Goal: Information Seeking & Learning: Learn about a topic

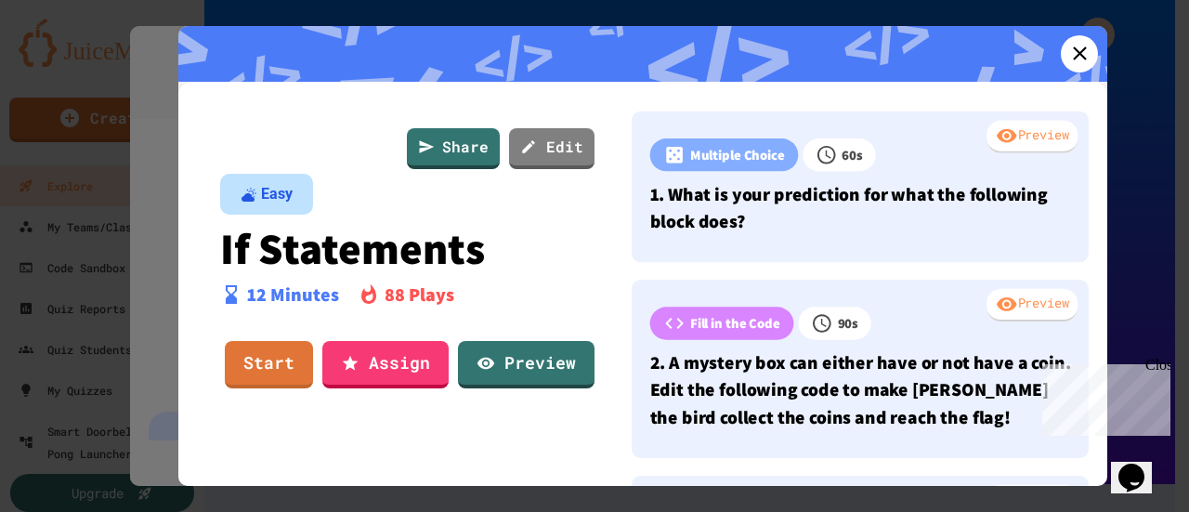
scroll to position [1433, 0]
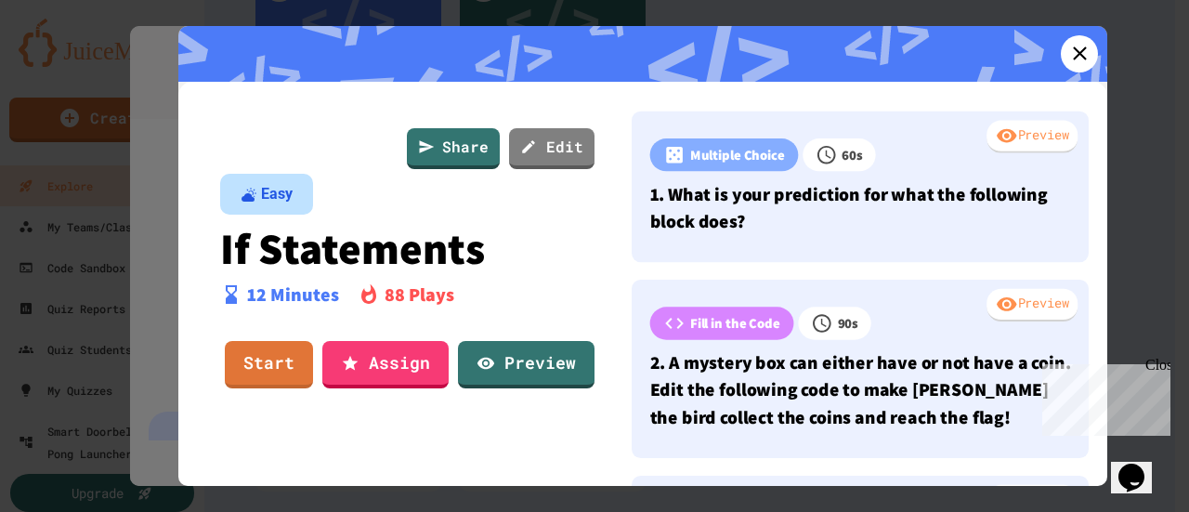
click at [278, 364] on link "Start" at bounding box center [269, 364] width 88 height 47
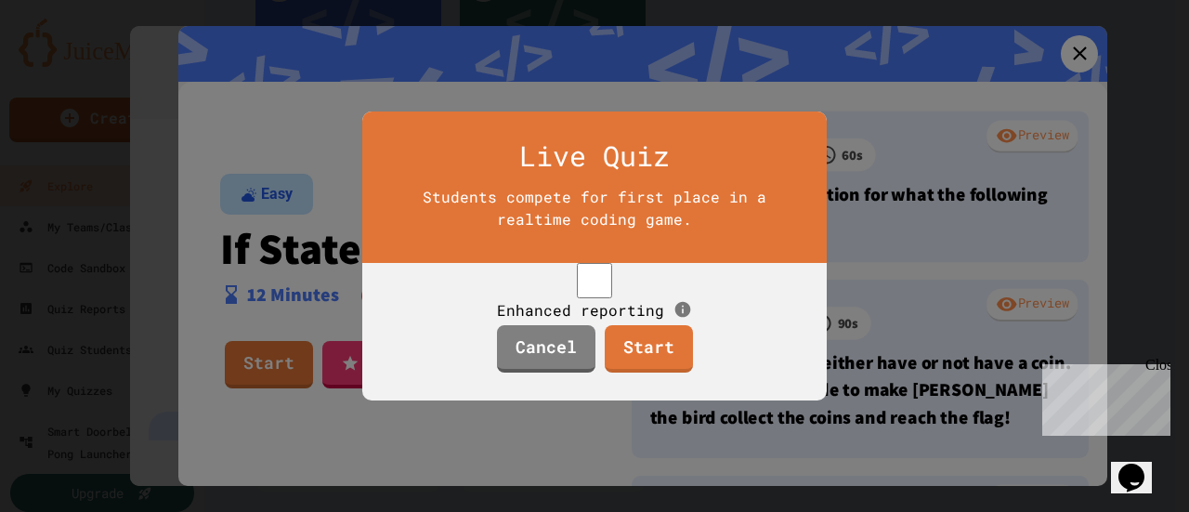
click at [656, 363] on link "Start" at bounding box center [649, 348] width 88 height 47
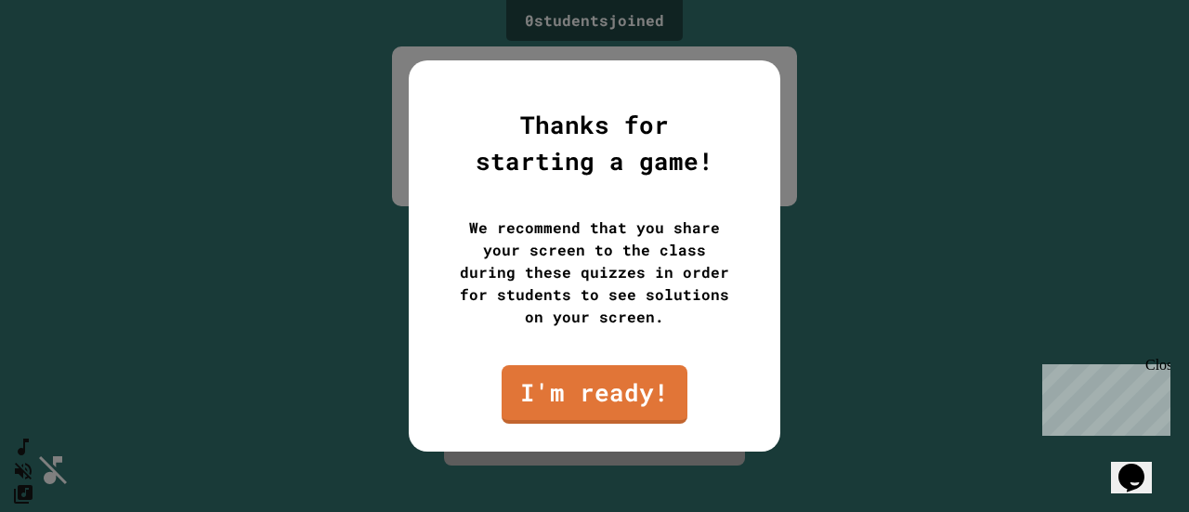
click at [645, 387] on link "I'm ready!" at bounding box center [595, 394] width 186 height 59
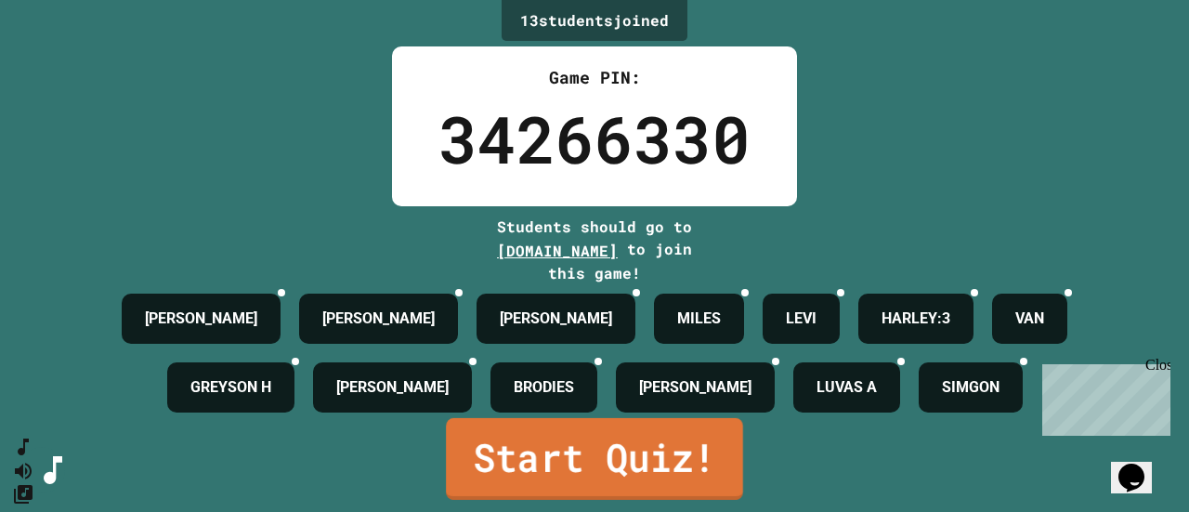
click at [691, 476] on link "Start Quiz!" at bounding box center [594, 459] width 297 height 82
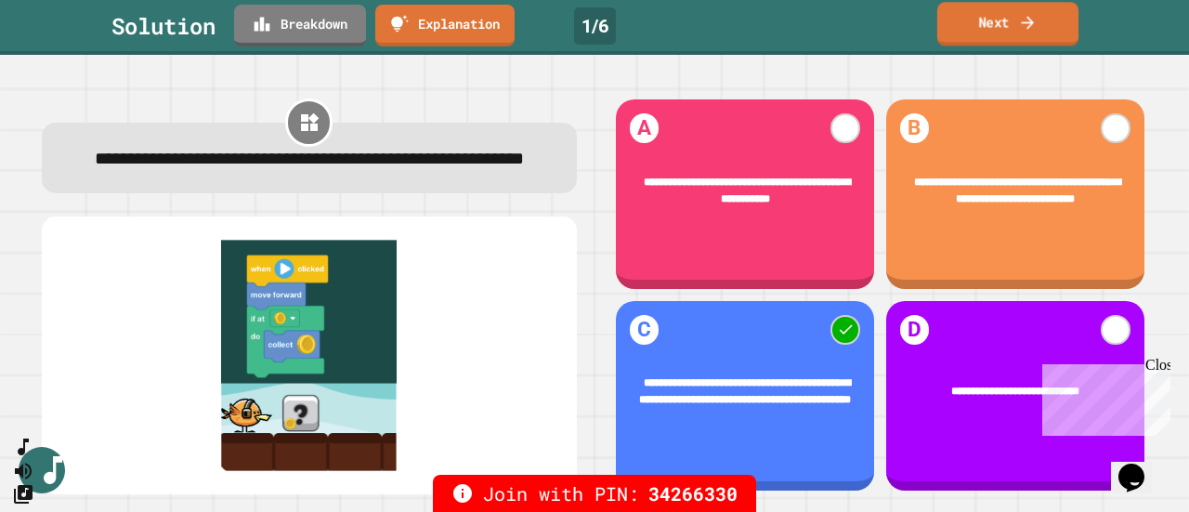
click at [1003, 31] on link "Next" at bounding box center [1007, 24] width 141 height 44
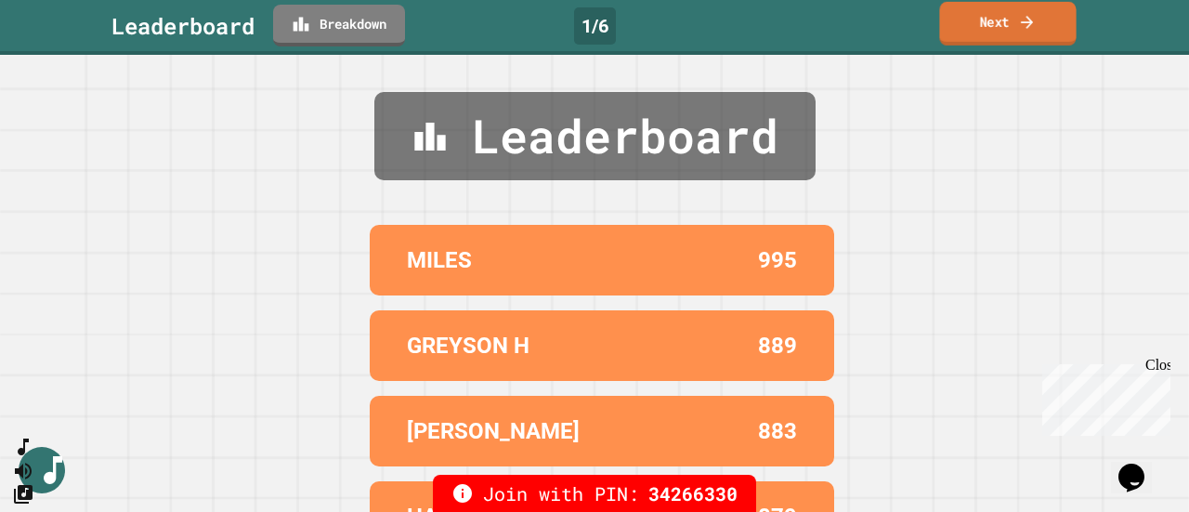
click at [998, 30] on link "Next" at bounding box center [1007, 24] width 137 height 44
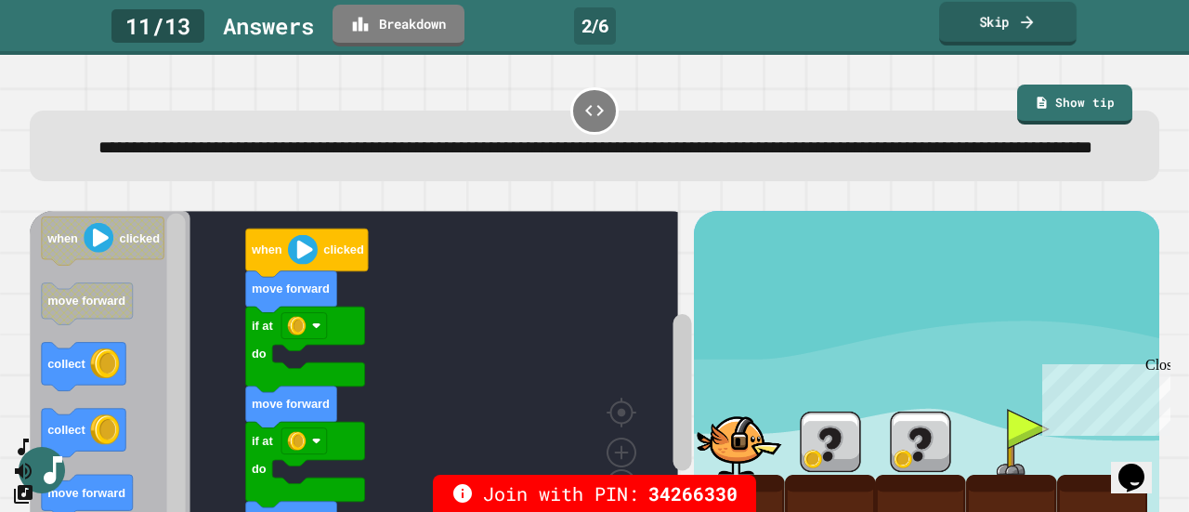
click at [966, 37] on link "Skip" at bounding box center [1007, 24] width 137 height 44
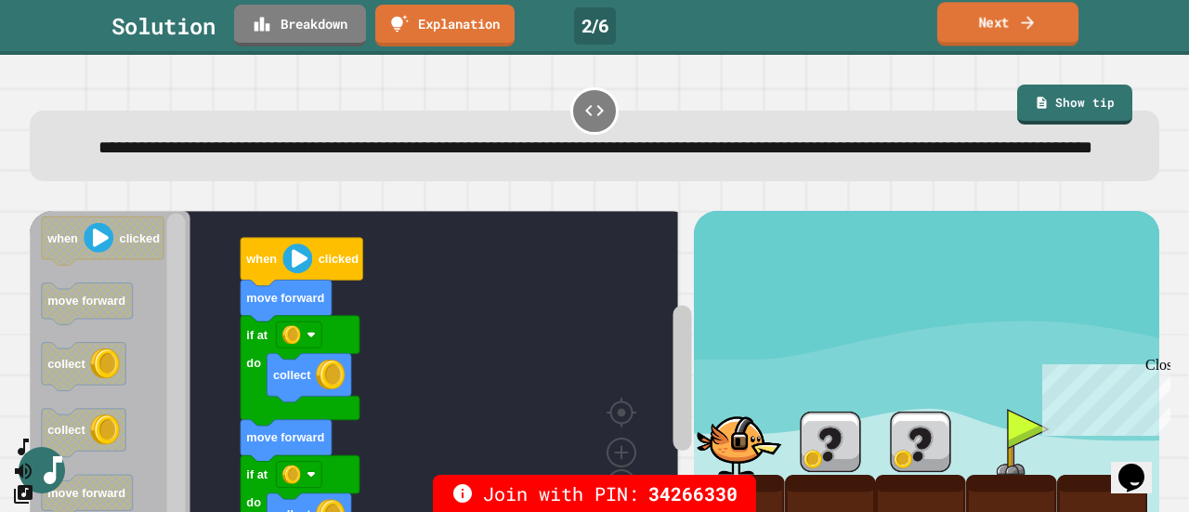
click at [951, 31] on link "Next" at bounding box center [1007, 24] width 141 height 44
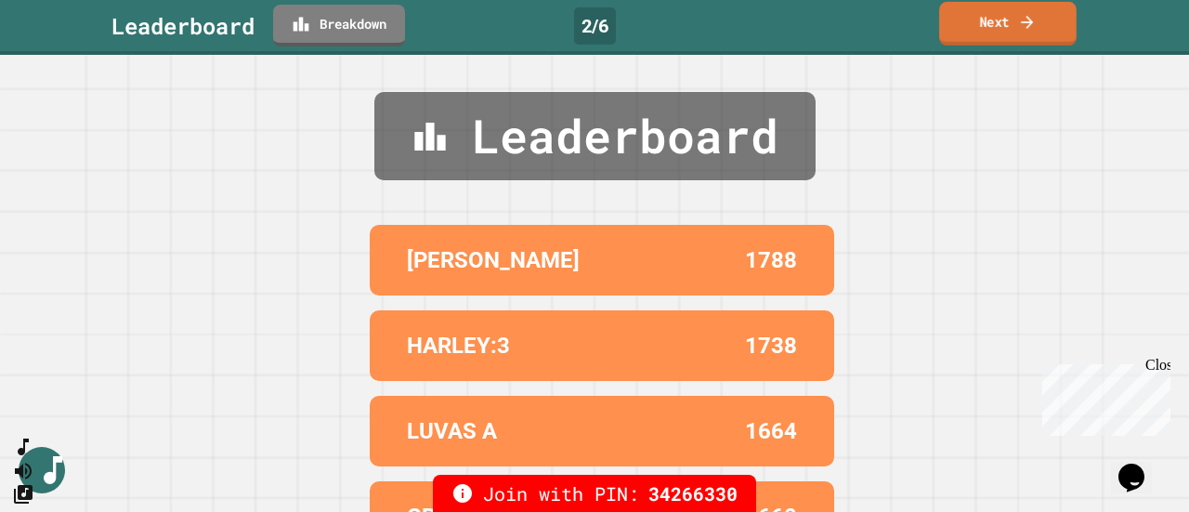
click at [959, 24] on link "Next" at bounding box center [1007, 24] width 137 height 44
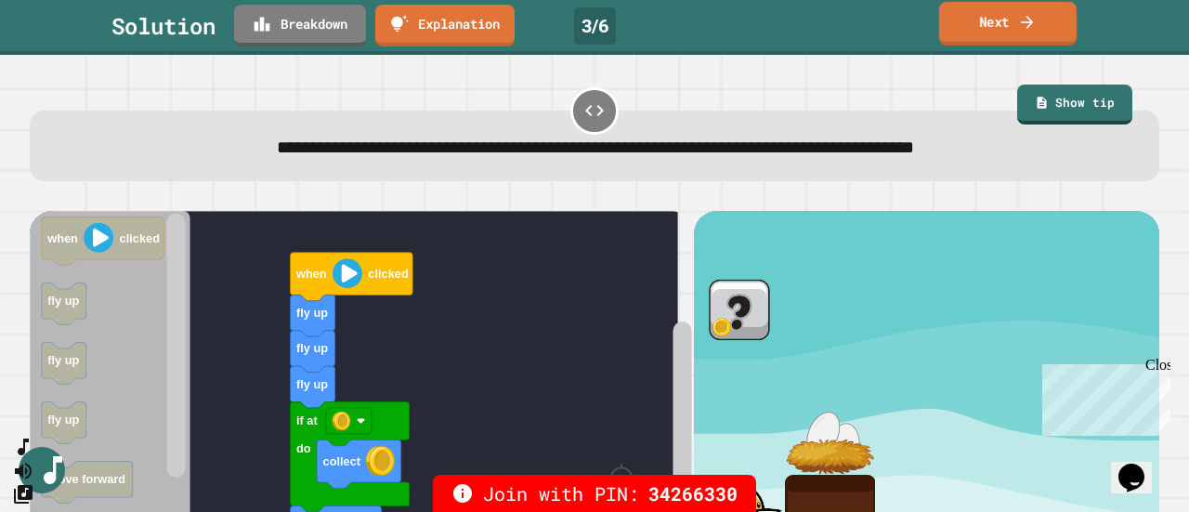
click at [960, 15] on link "Next" at bounding box center [1007, 24] width 137 height 44
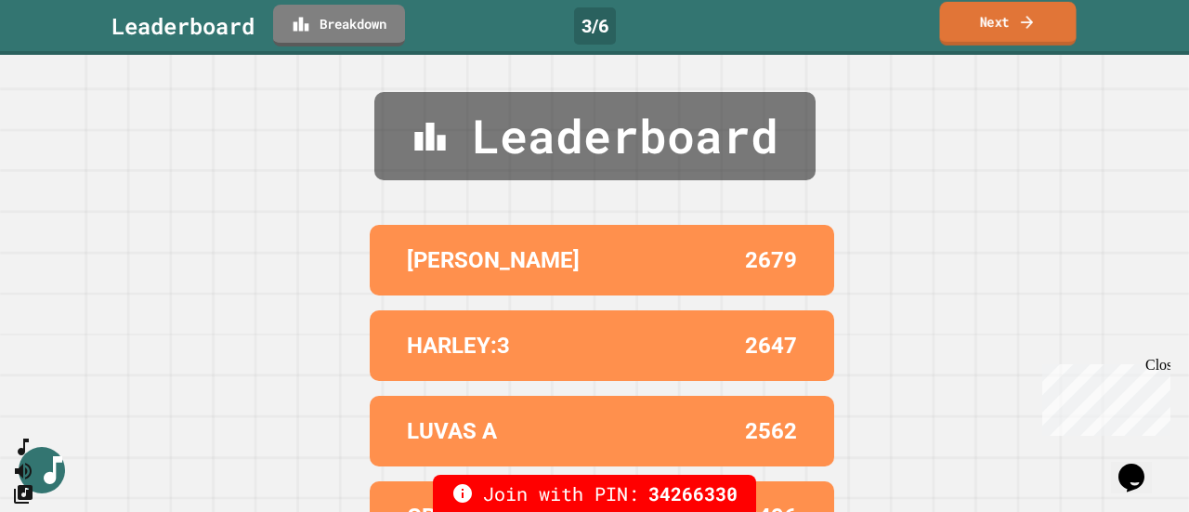
click at [960, 15] on link "Next" at bounding box center [1007, 24] width 137 height 44
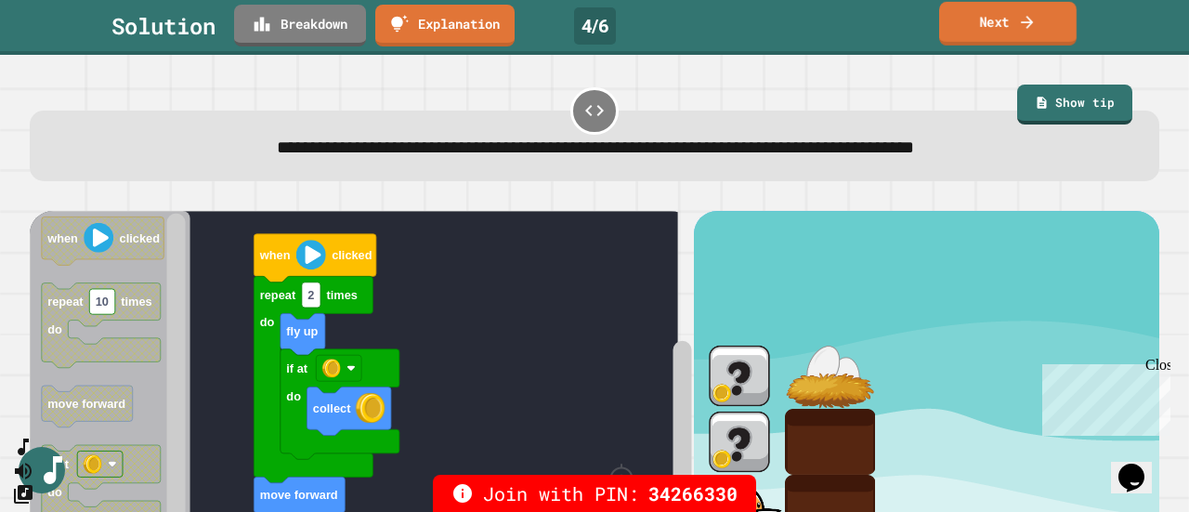
click at [965, 19] on link "Next" at bounding box center [1007, 24] width 137 height 44
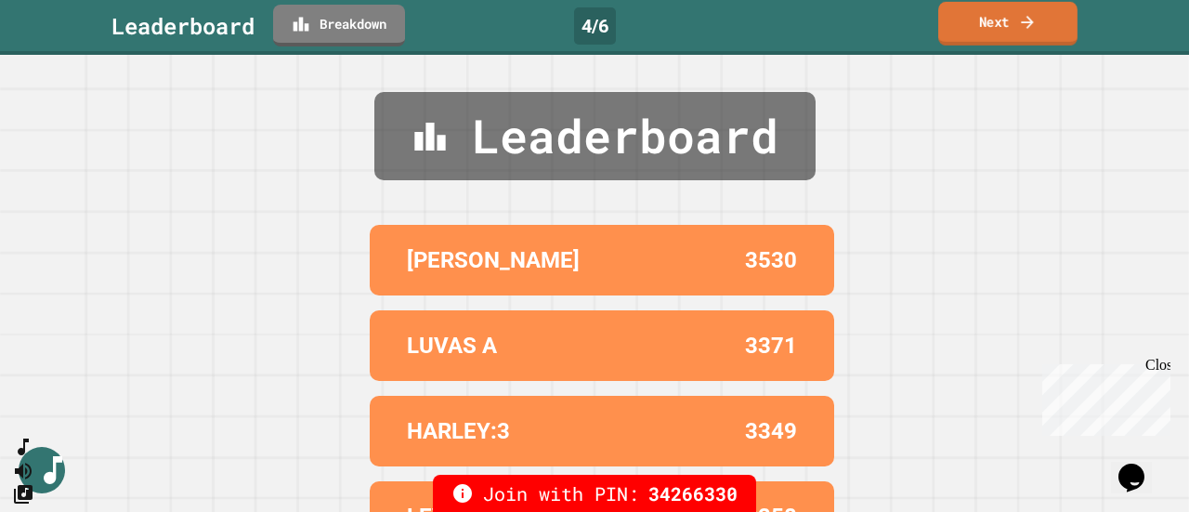
click at [967, 17] on link "Next" at bounding box center [1007, 24] width 139 height 44
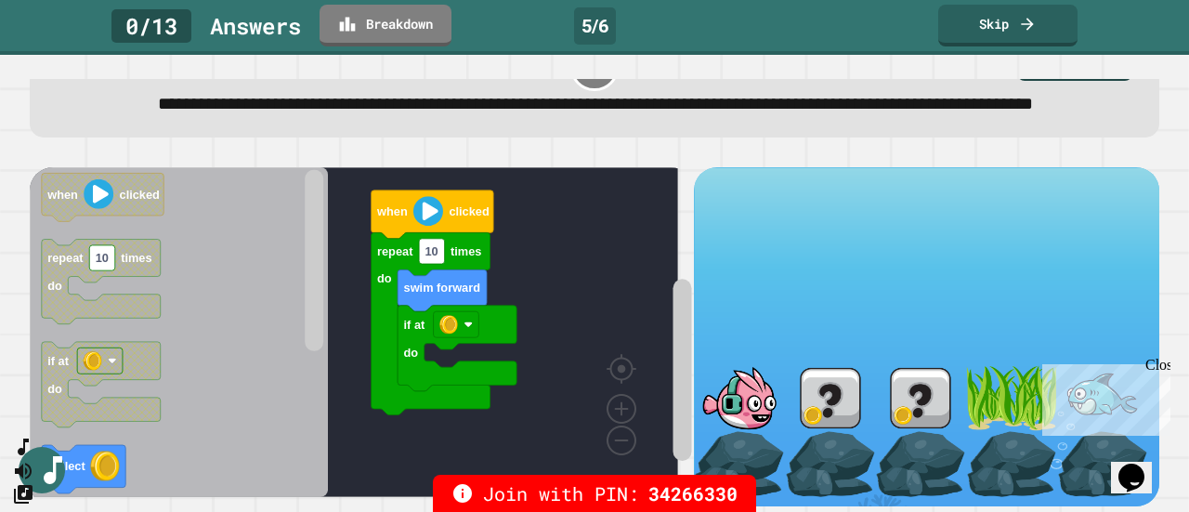
scroll to position [95, 0]
click at [1159, 369] on div "Close" at bounding box center [1156, 368] width 23 height 23
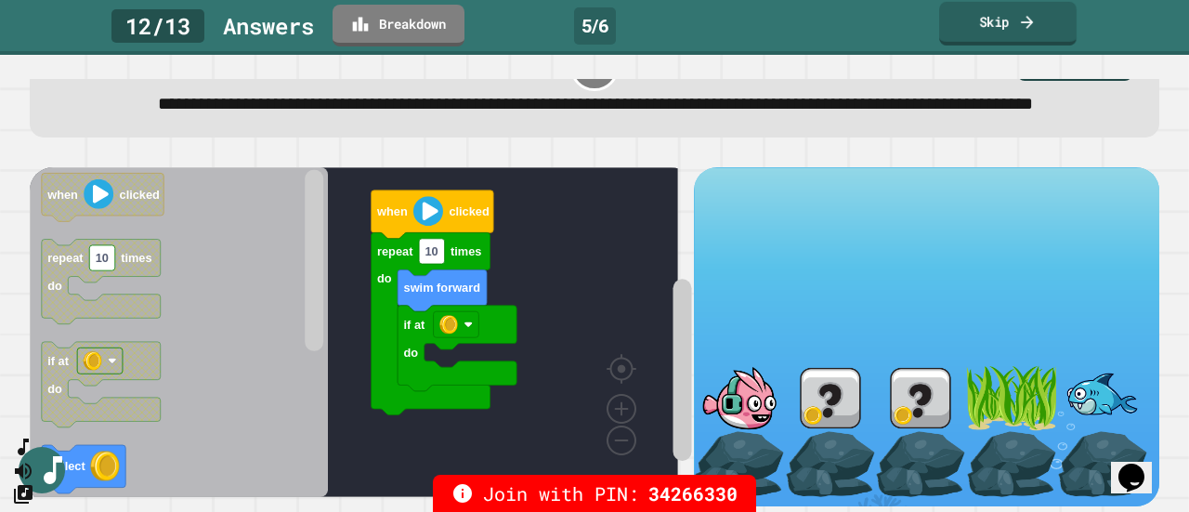
click at [1004, 25] on link "Skip" at bounding box center [1007, 24] width 137 height 44
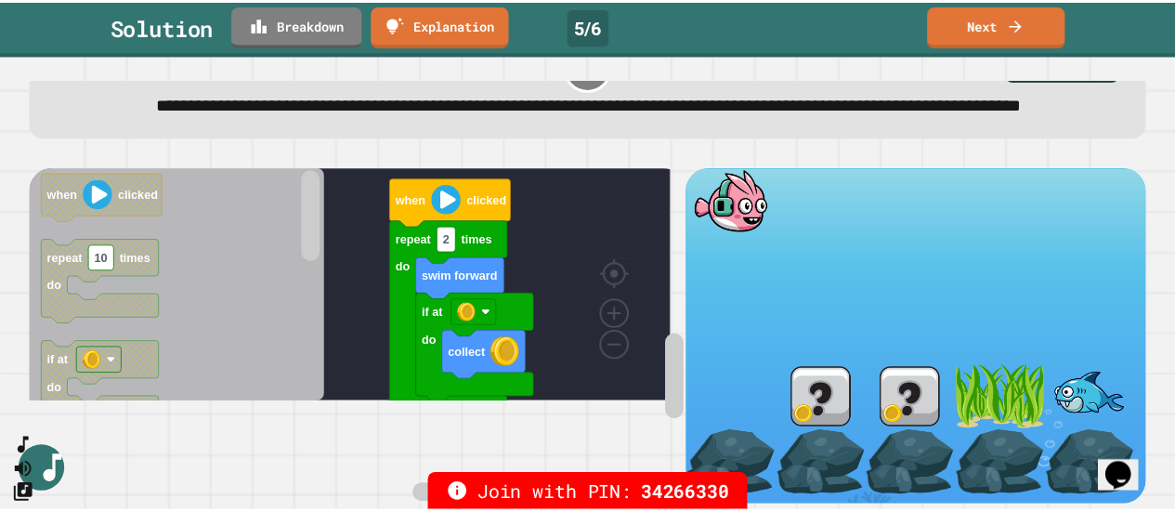
scroll to position [0, 0]
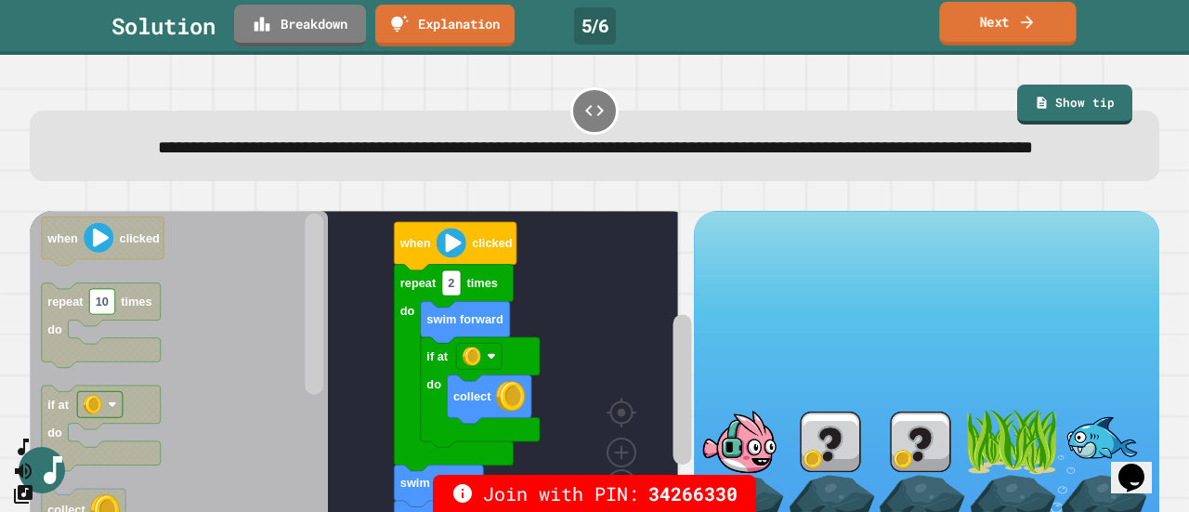
click at [1004, 25] on link "Next" at bounding box center [1007, 24] width 137 height 44
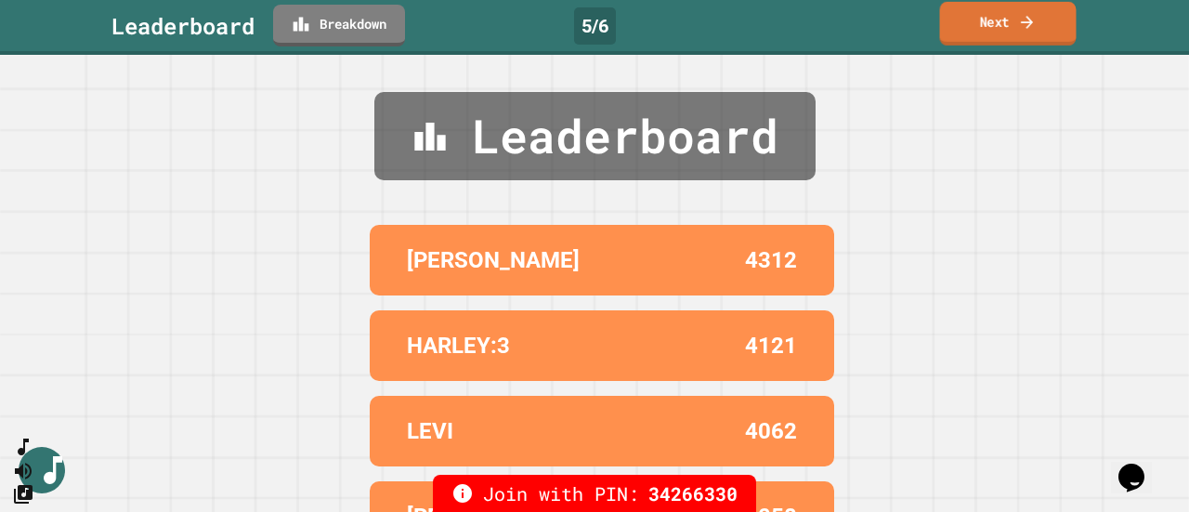
click at [1002, 27] on link "Next" at bounding box center [1008, 24] width 137 height 44
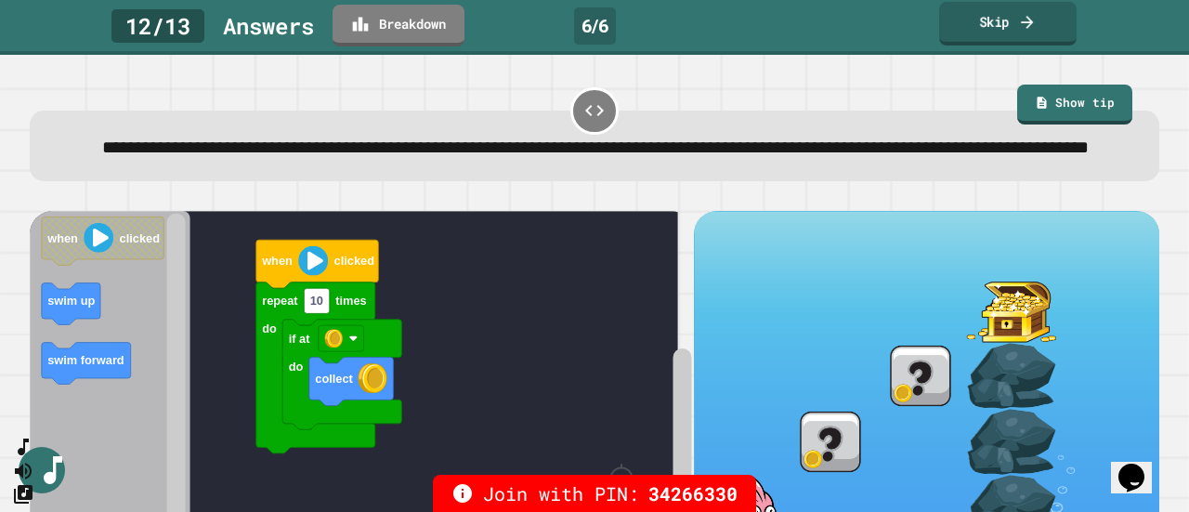
click at [1002, 28] on link "Skip" at bounding box center [1007, 24] width 137 height 44
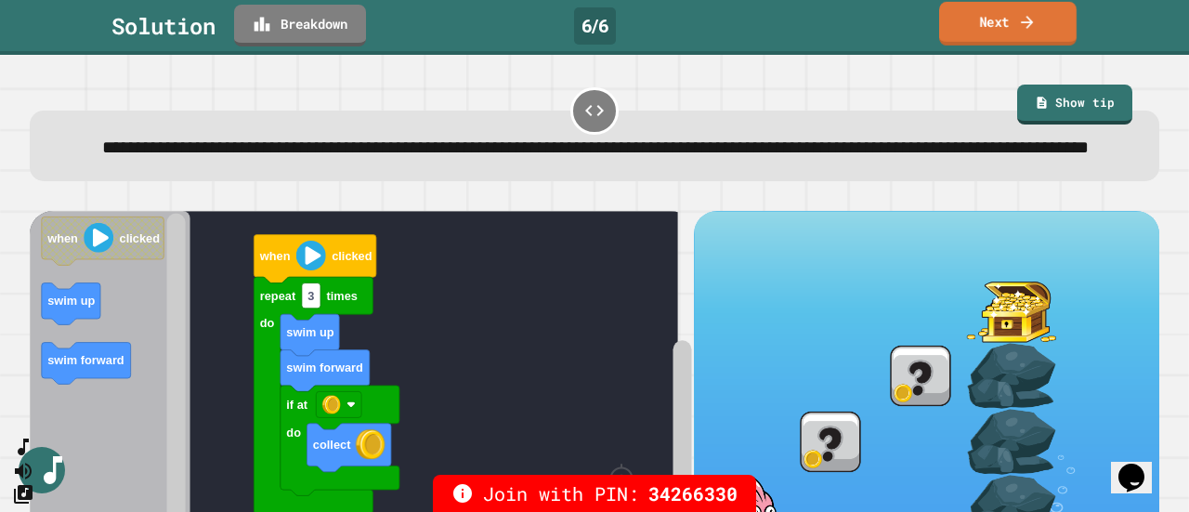
click at [1002, 28] on link "Next" at bounding box center [1007, 24] width 137 height 44
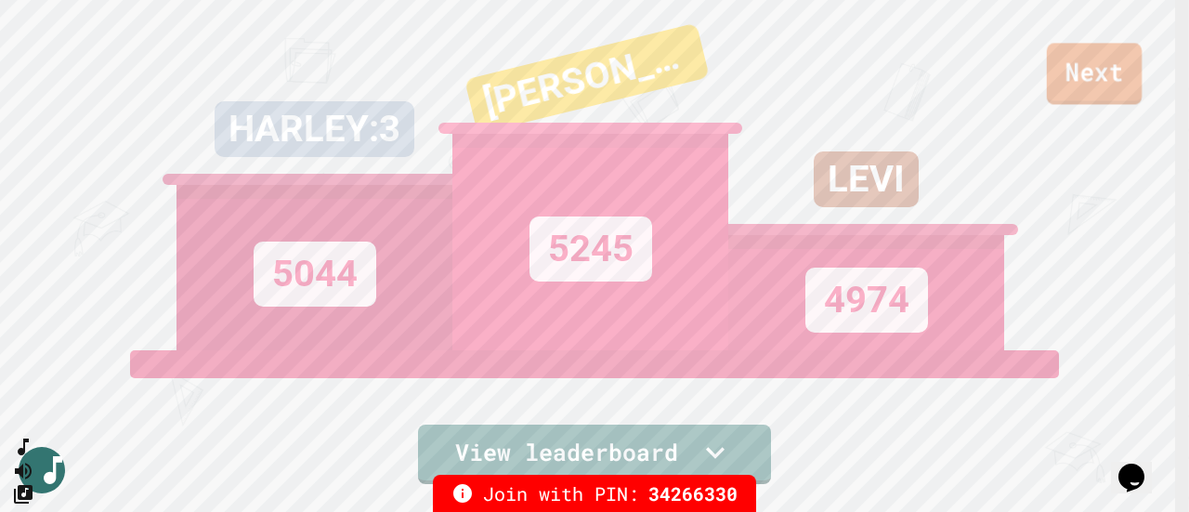
click at [1079, 65] on link "Next" at bounding box center [1094, 73] width 95 height 61
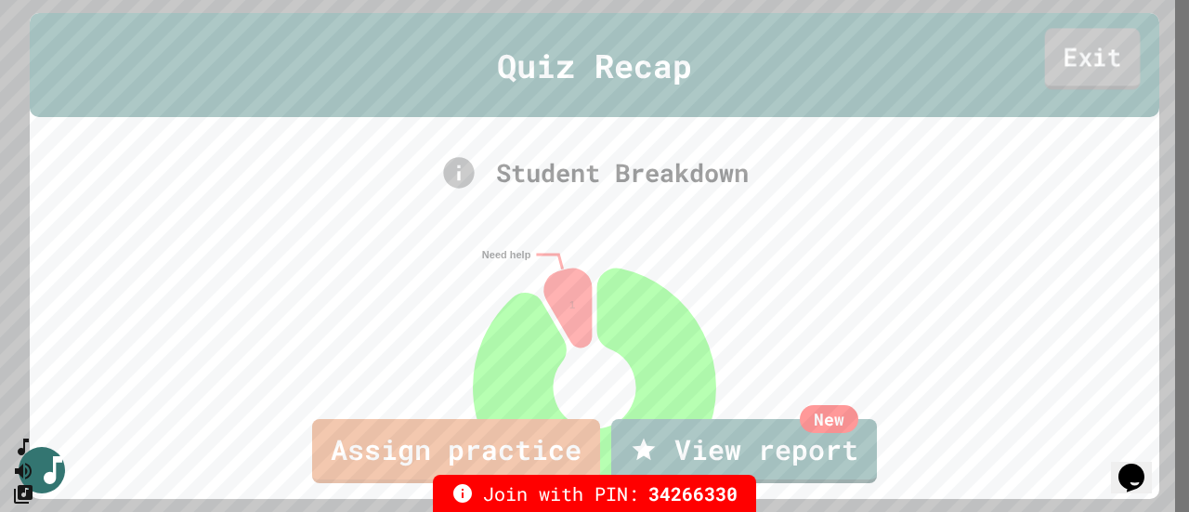
click at [1080, 73] on link "Exit" at bounding box center [1093, 58] width 96 height 61
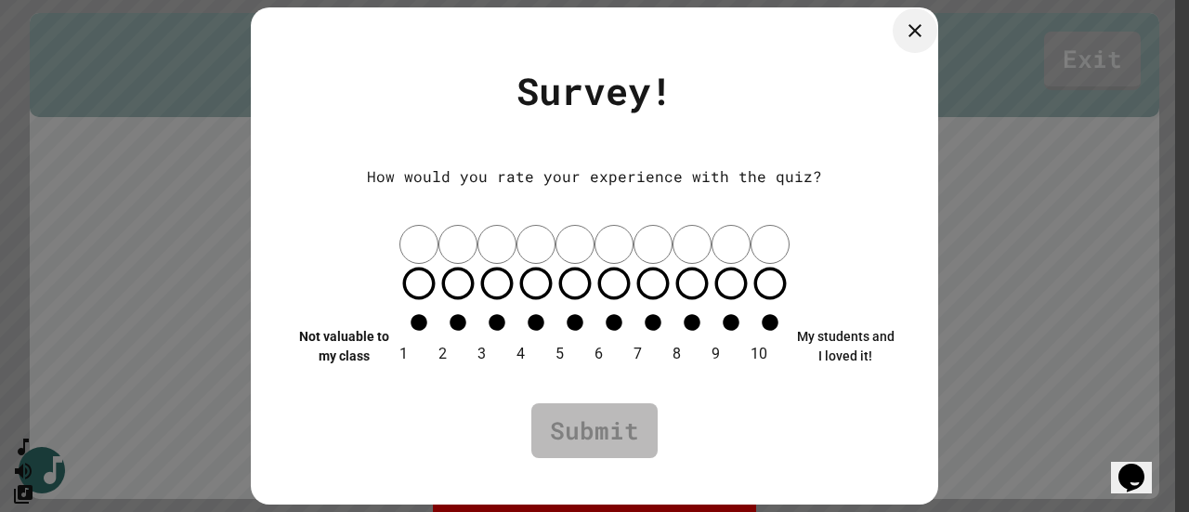
click at [917, 42] on icon at bounding box center [915, 31] width 22 height 22
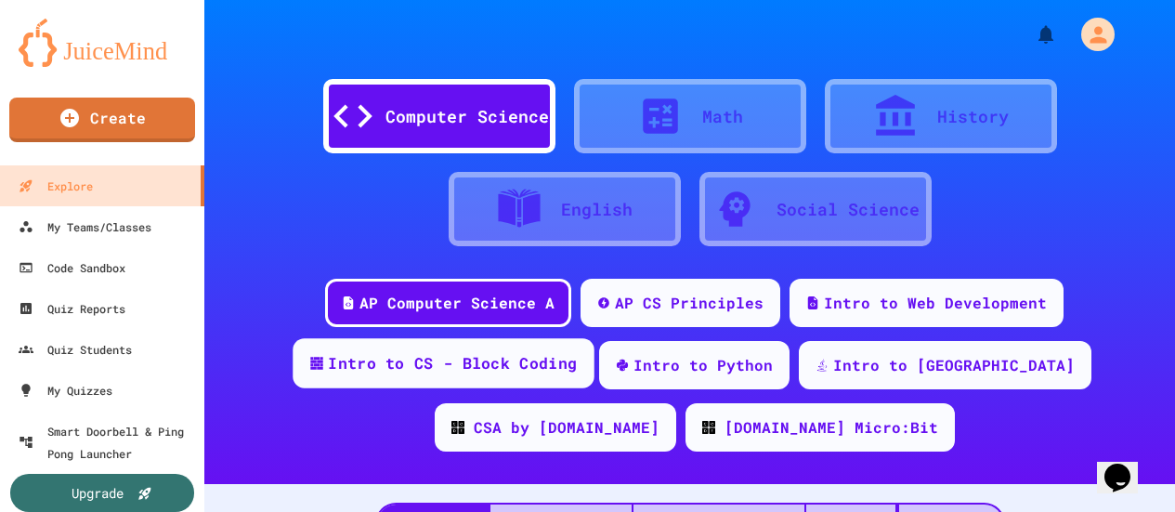
click at [450, 362] on div "Intro to CS - Block Coding" at bounding box center [452, 363] width 249 height 23
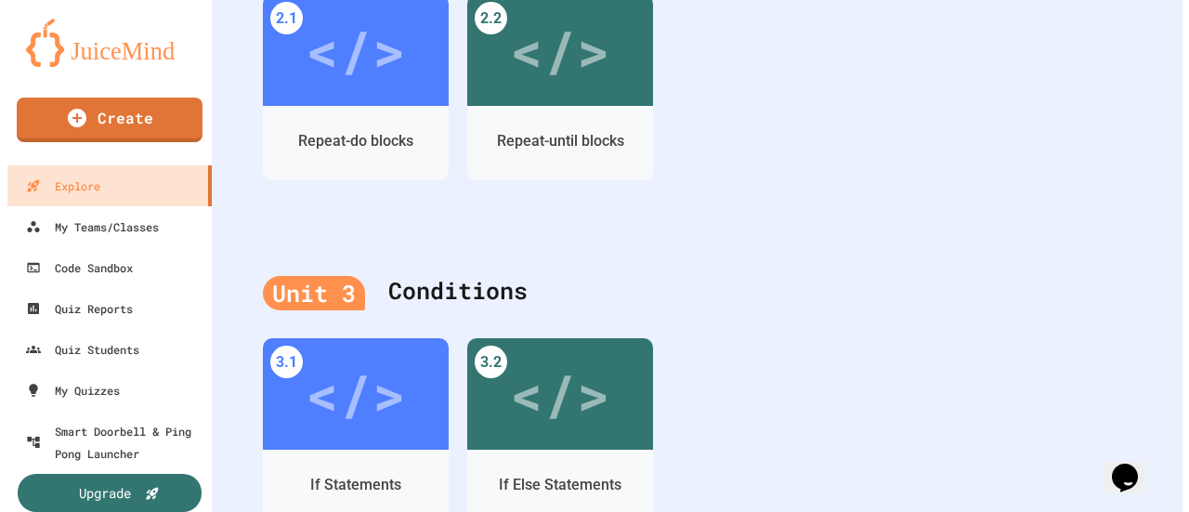
scroll to position [1486, 0]
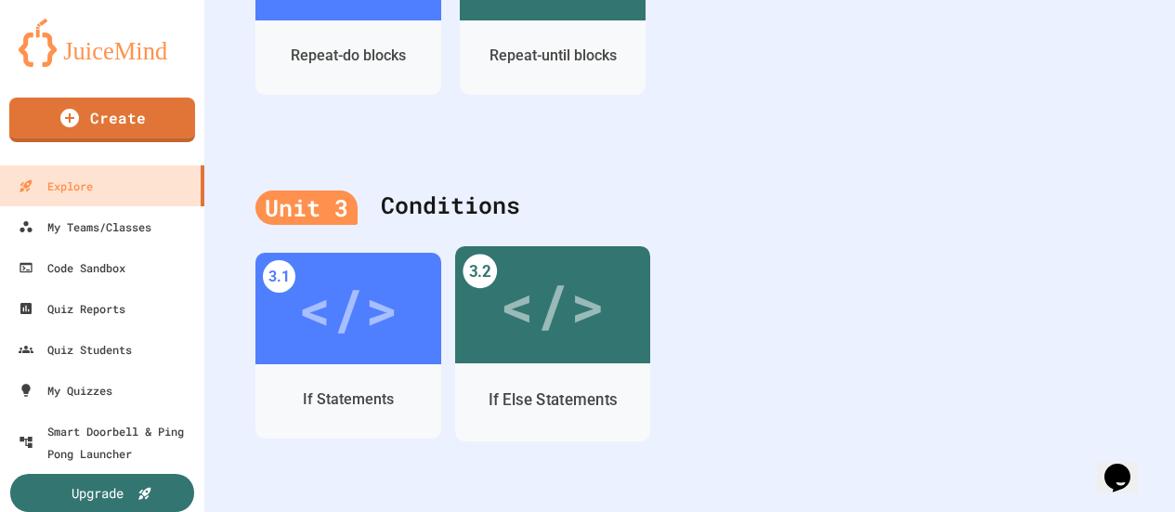
click at [573, 294] on div "</>" at bounding box center [552, 305] width 105 height 88
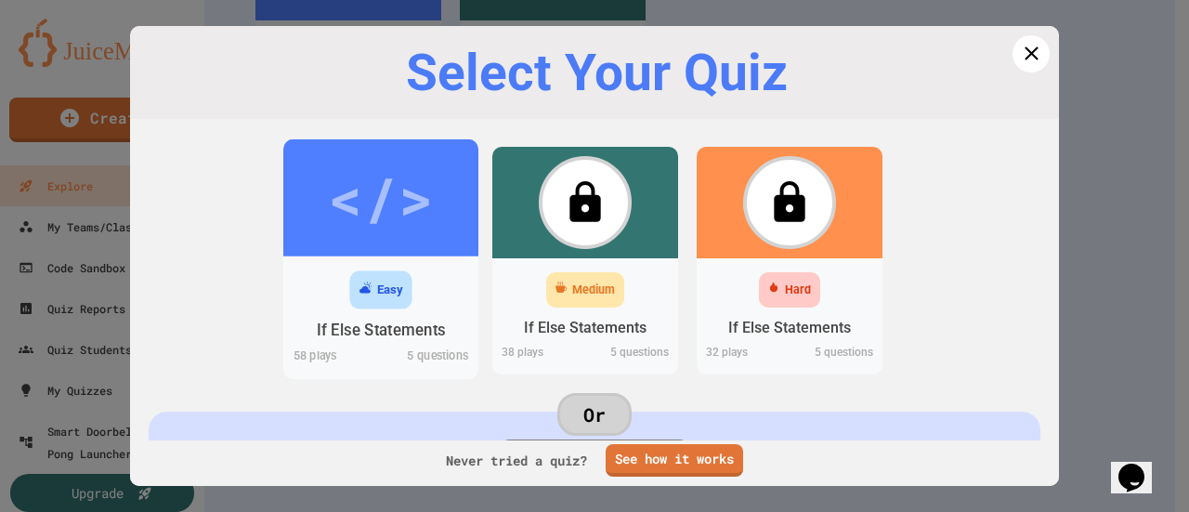
click at [359, 230] on div "</>" at bounding box center [380, 196] width 105 height 87
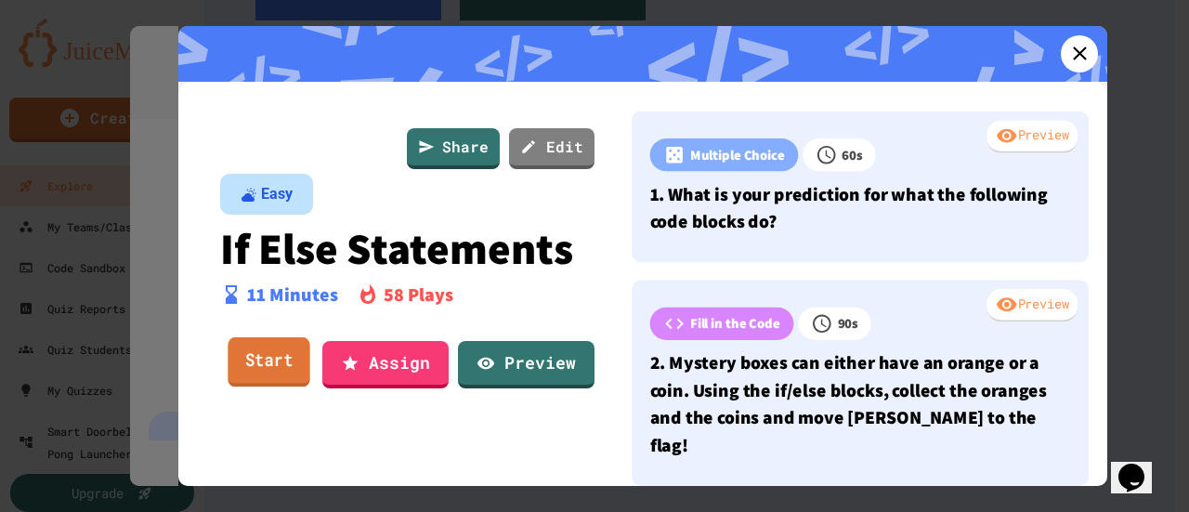
click at [285, 361] on link "Start" at bounding box center [269, 362] width 82 height 50
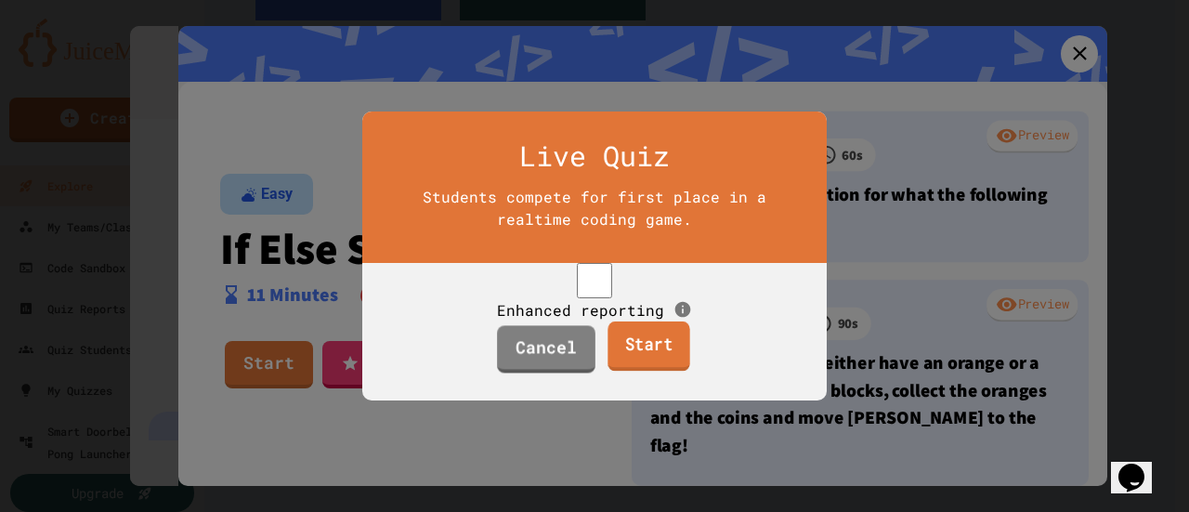
click at [620, 359] on link "Start" at bounding box center [648, 346] width 82 height 50
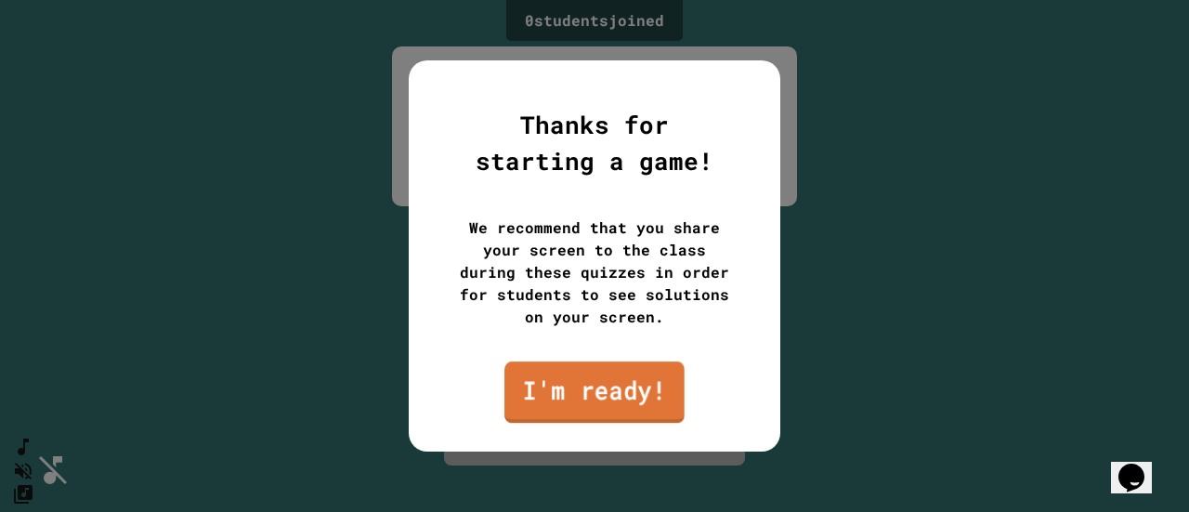
click at [622, 379] on link "I'm ready!" at bounding box center [594, 391] width 180 height 61
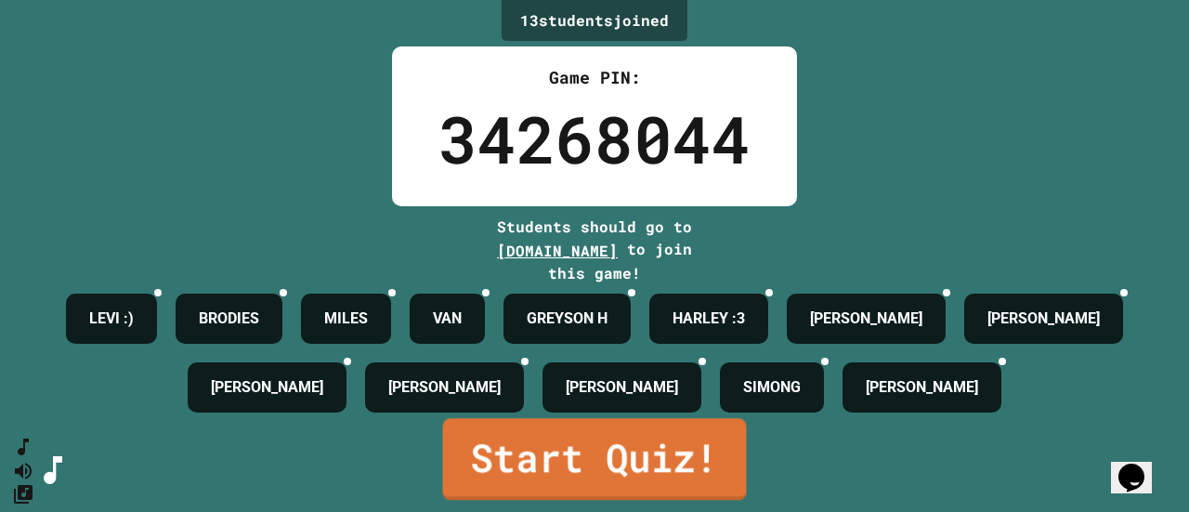
click at [677, 434] on link "Start Quiz!" at bounding box center [595, 459] width 304 height 82
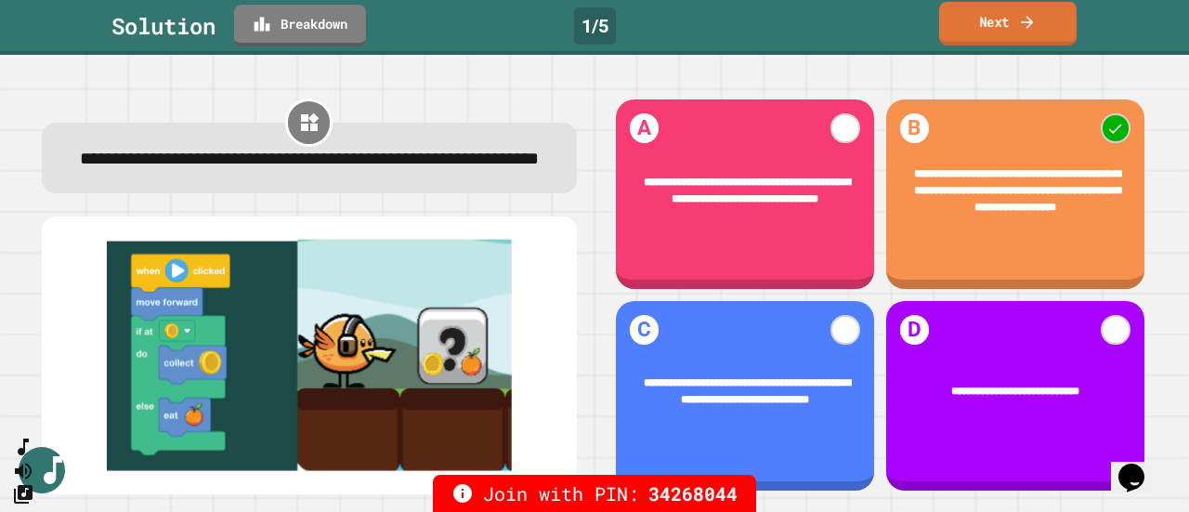
click at [1022, 20] on icon at bounding box center [1027, 21] width 12 height 13
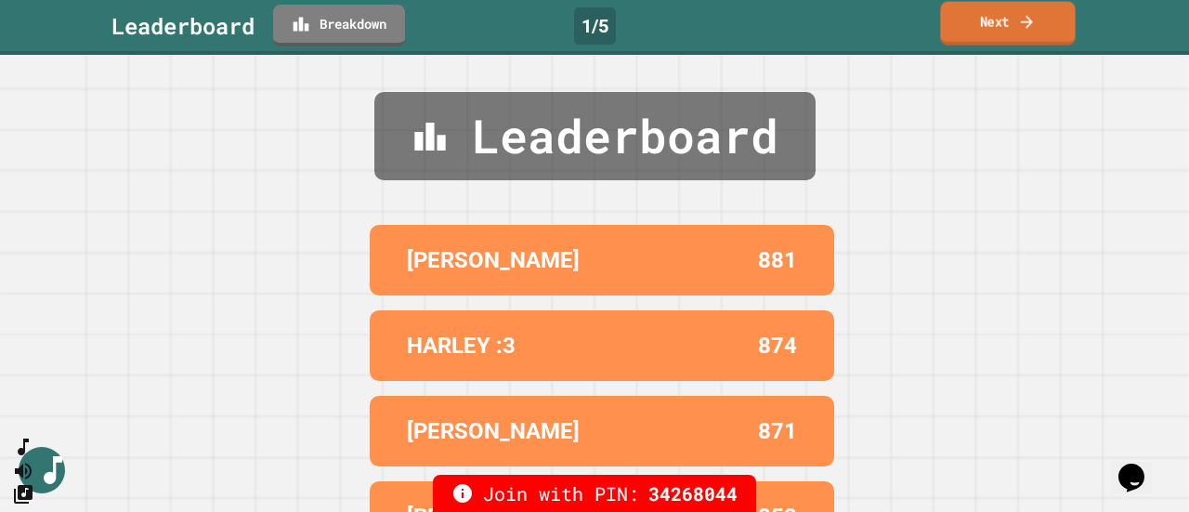
click at [1022, 20] on icon at bounding box center [1027, 22] width 18 height 20
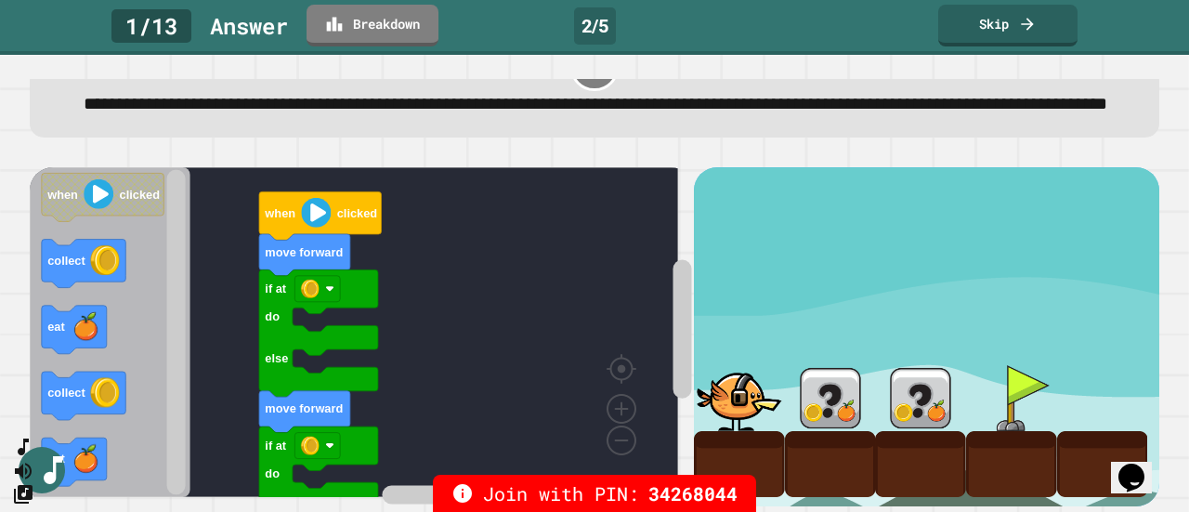
scroll to position [95, 0]
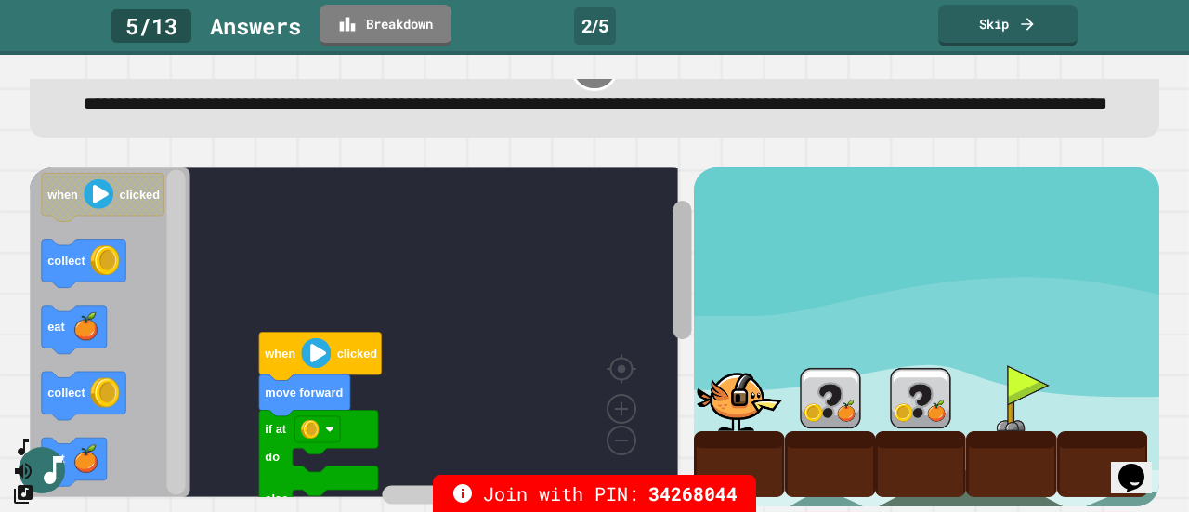
click at [673, 201] on rect "Blockly Workspace" at bounding box center [682, 270] width 19 height 138
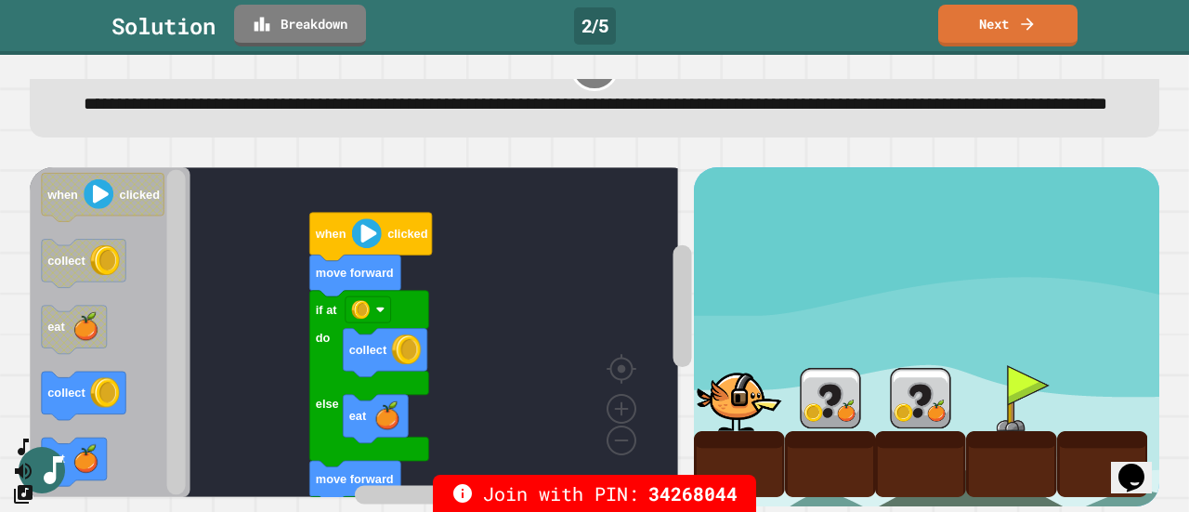
scroll to position [0, 0]
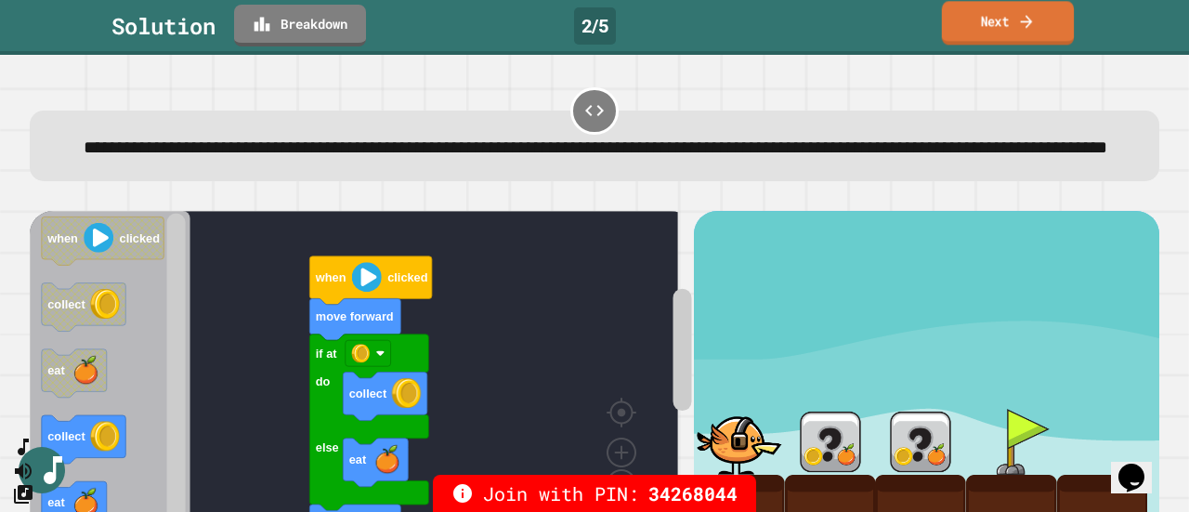
click at [956, 43] on link "Next" at bounding box center [1008, 23] width 132 height 44
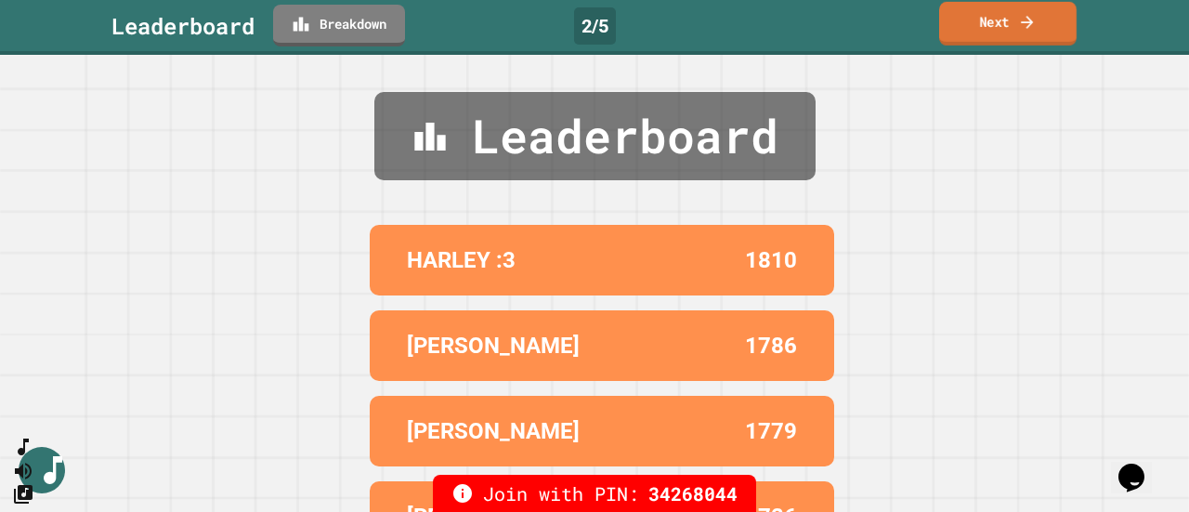
click at [956, 41] on link "Next" at bounding box center [1007, 24] width 137 height 44
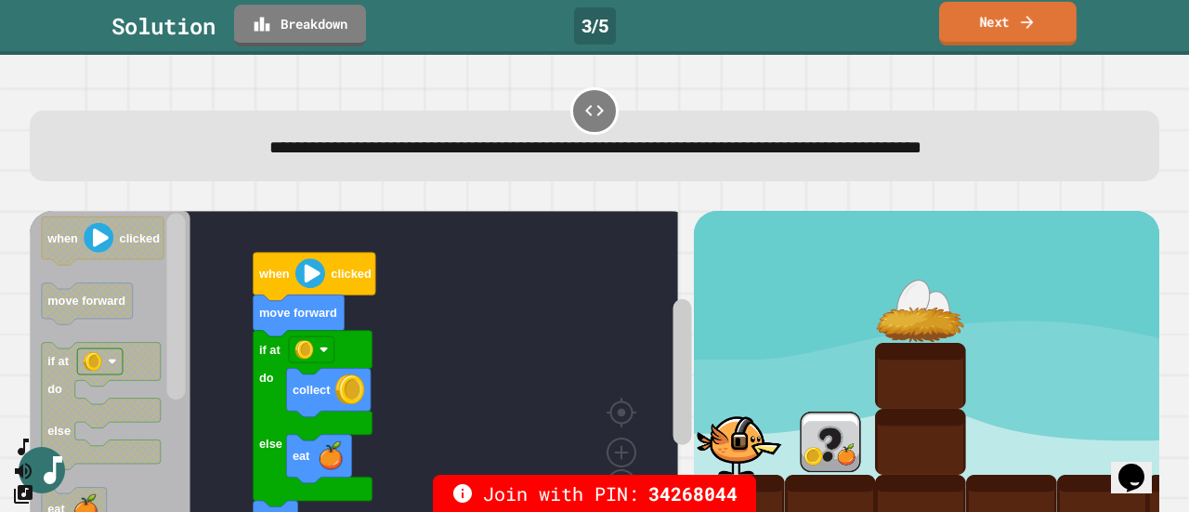
click at [950, 37] on link "Next" at bounding box center [1007, 24] width 137 height 44
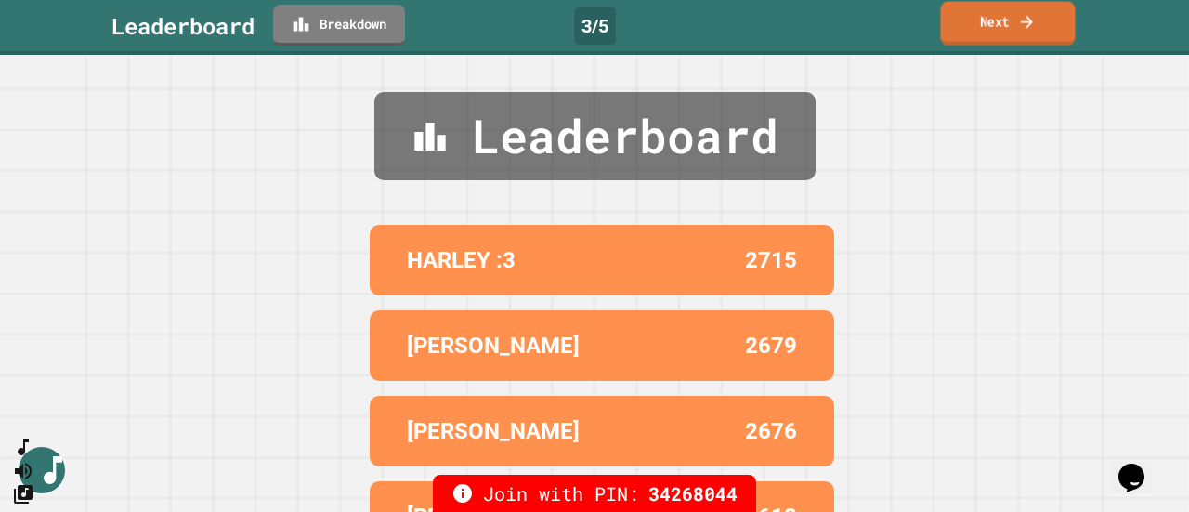
click at [950, 37] on link "Next" at bounding box center [1007, 24] width 135 height 44
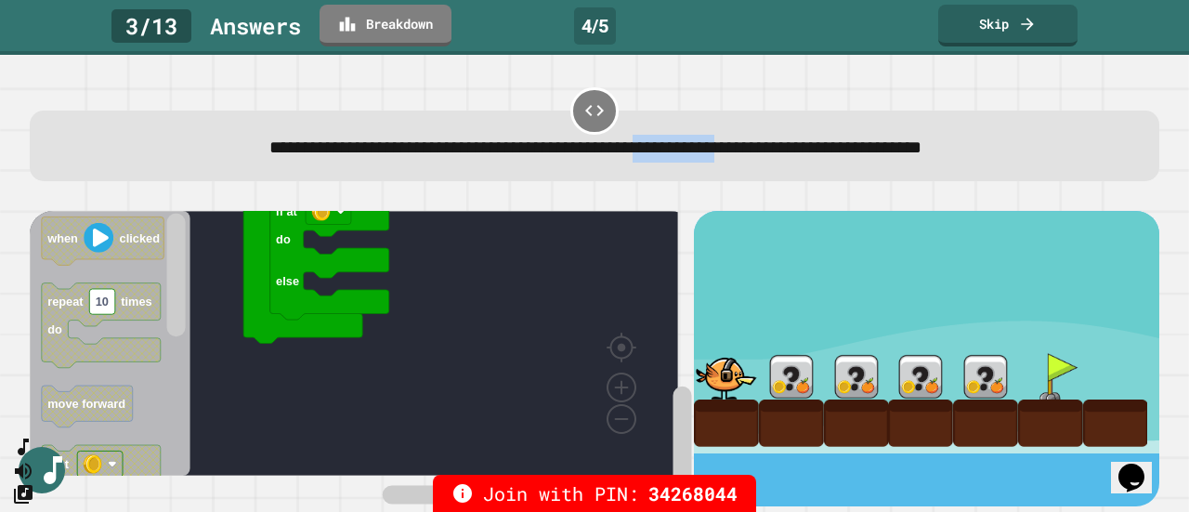
drag, startPoint x: 750, startPoint y: 158, endPoint x: 633, endPoint y: 159, distance: 117.0
click at [633, 156] on span "**********" at bounding box center [595, 147] width 652 height 18
click at [1002, 33] on link "Skip" at bounding box center [1007, 24] width 137 height 44
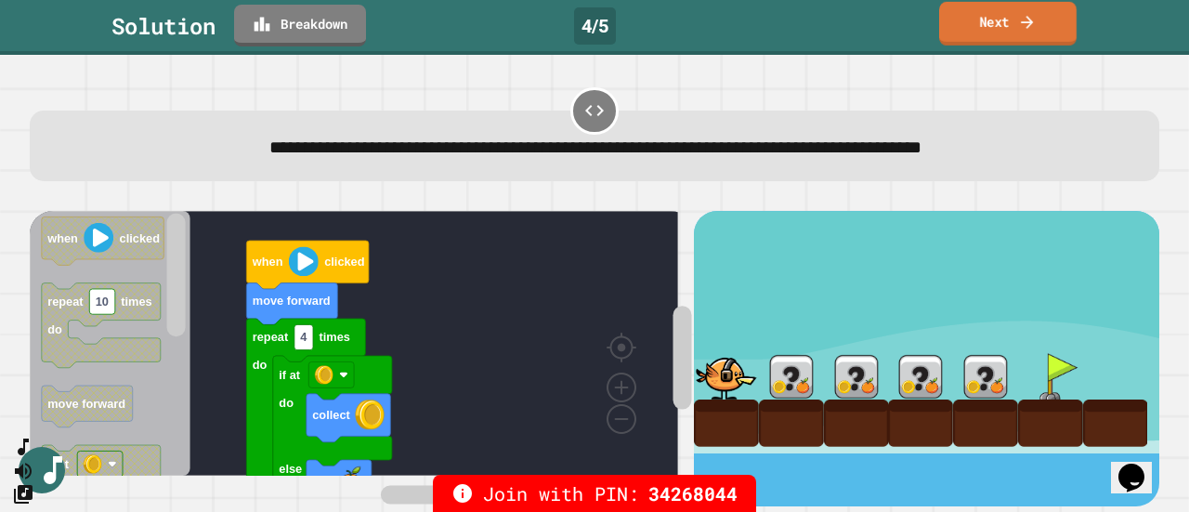
click at [1001, 33] on link "Next" at bounding box center [1007, 24] width 137 height 44
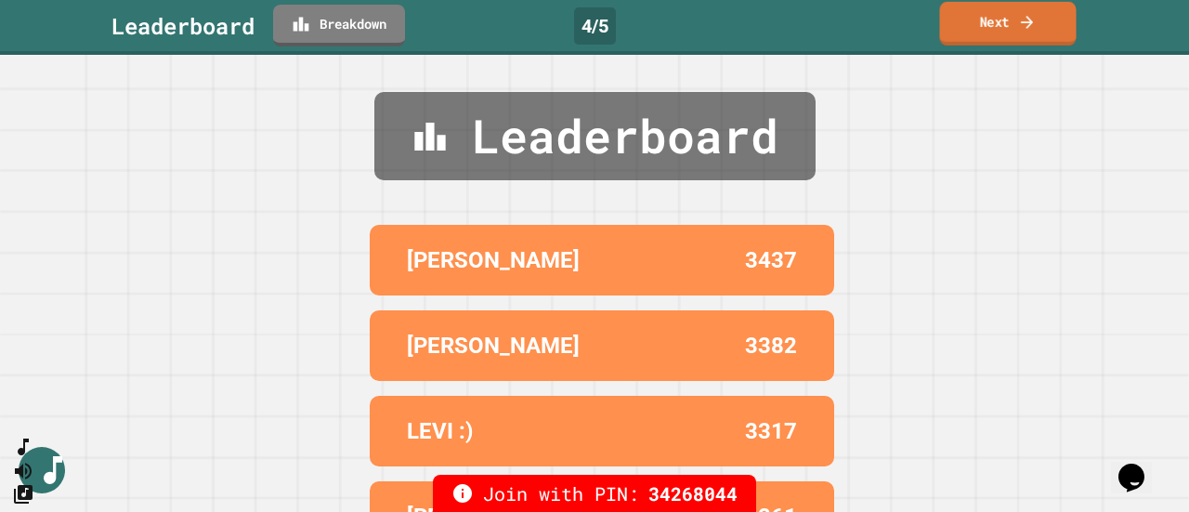
click at [1001, 33] on link "Next" at bounding box center [1007, 24] width 137 height 44
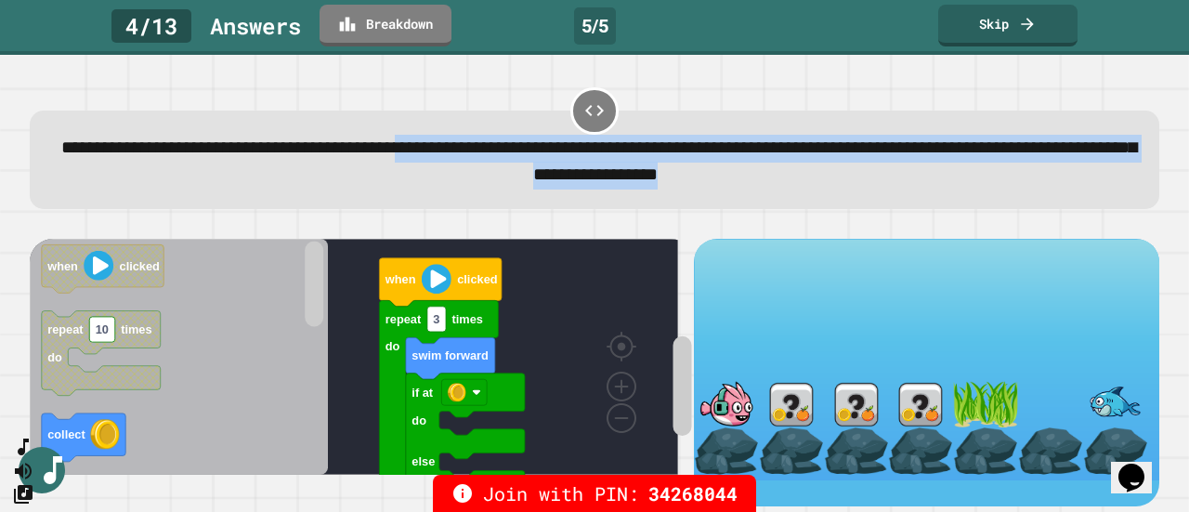
drag, startPoint x: 967, startPoint y: 175, endPoint x: 541, endPoint y: 155, distance: 426.8
click at [542, 156] on div "**********" at bounding box center [595, 163] width 1081 height 56
click at [536, 151] on span "**********" at bounding box center [599, 161] width 1076 height 46
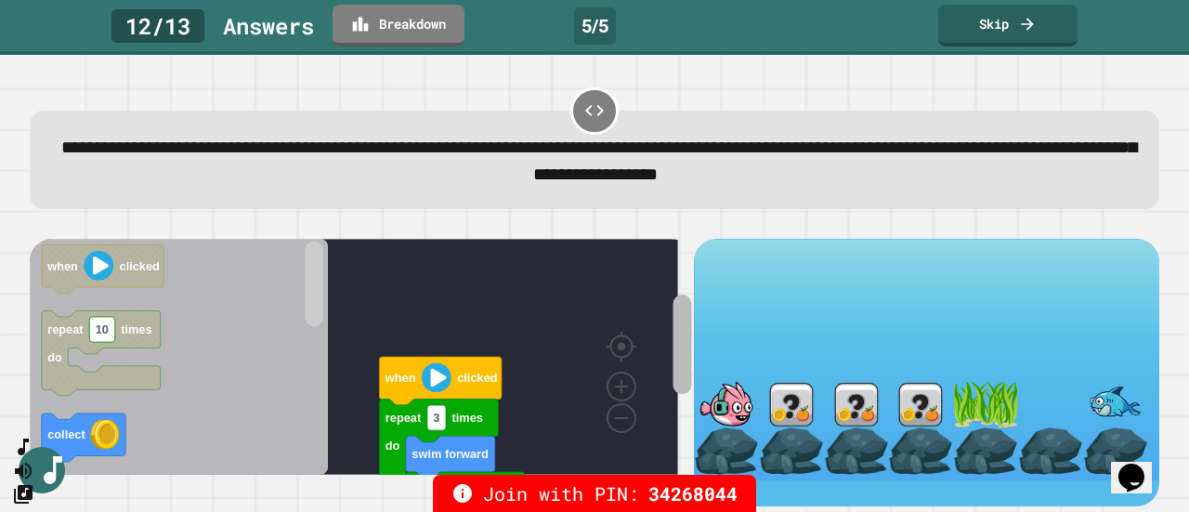
click at [651, 242] on div "if at do else swim forward repeat 3 times do when clicked when clicked repeat 1…" at bounding box center [594, 362] width 1129 height 285
click at [661, 263] on div "if at do else swim forward repeat 3 times do when clicked when clicked repeat 1…" at bounding box center [362, 372] width 664 height 267
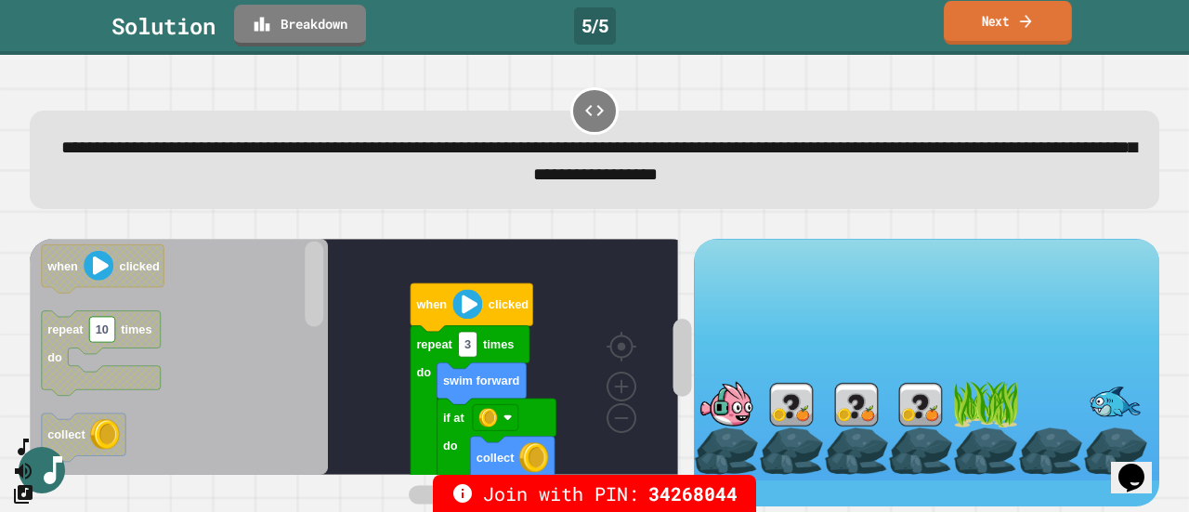
click at [1010, 18] on link "Next" at bounding box center [1008, 23] width 128 height 44
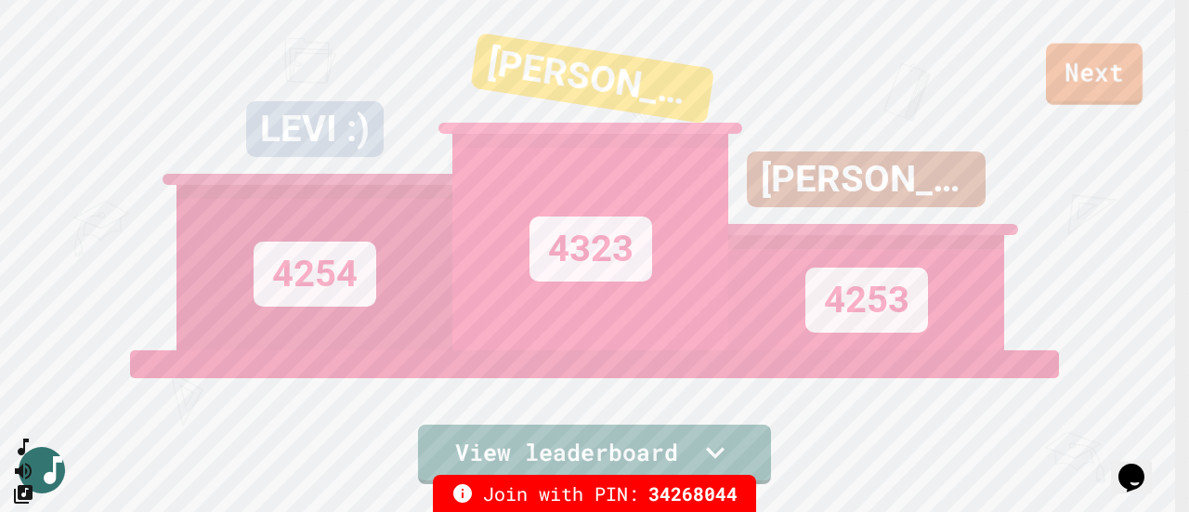
click at [1082, 67] on link "Next" at bounding box center [1094, 74] width 97 height 61
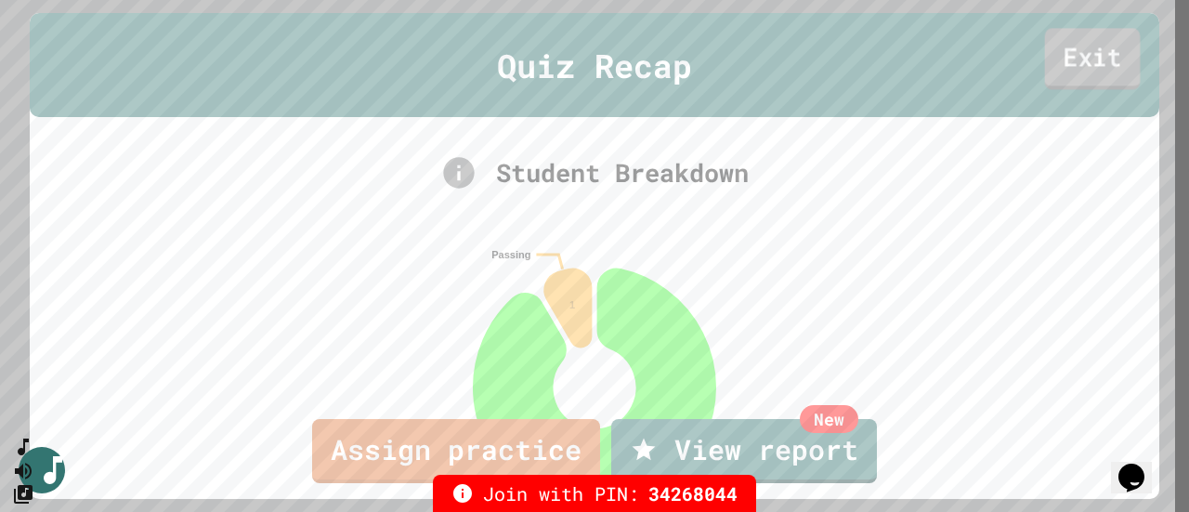
click at [1082, 66] on link "Exit" at bounding box center [1093, 58] width 96 height 61
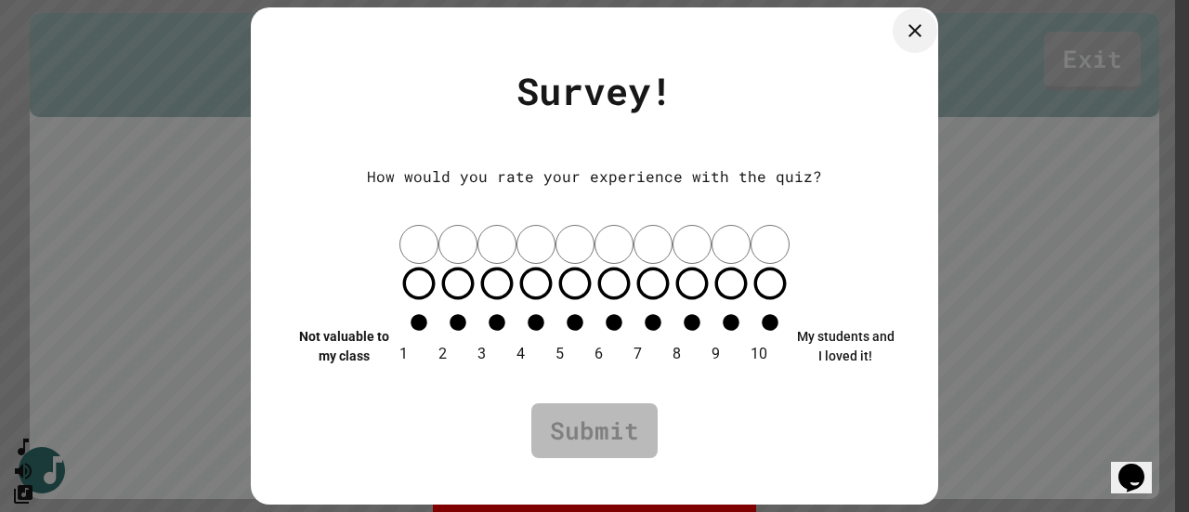
click at [914, 42] on icon at bounding box center [915, 31] width 22 height 22
